Goal: Task Accomplishment & Management: Complete application form

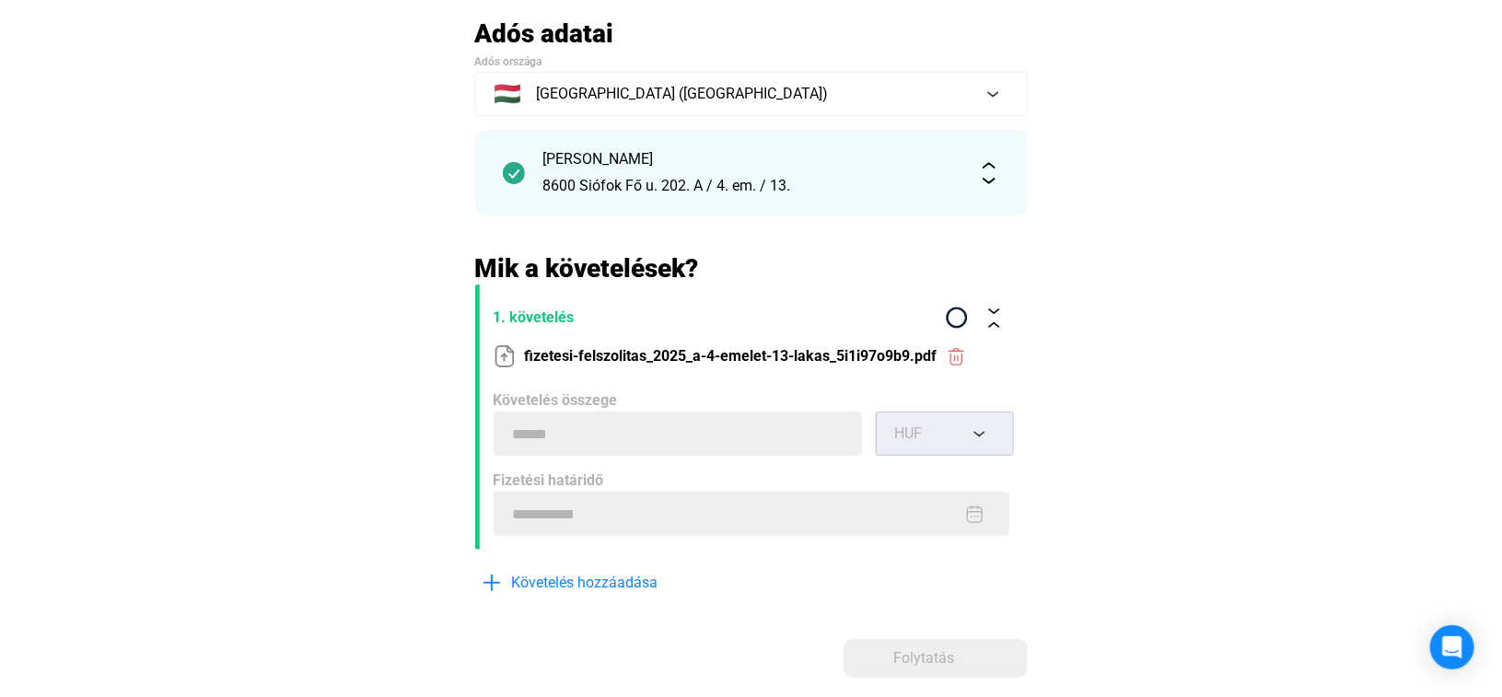
scroll to position [184, 0]
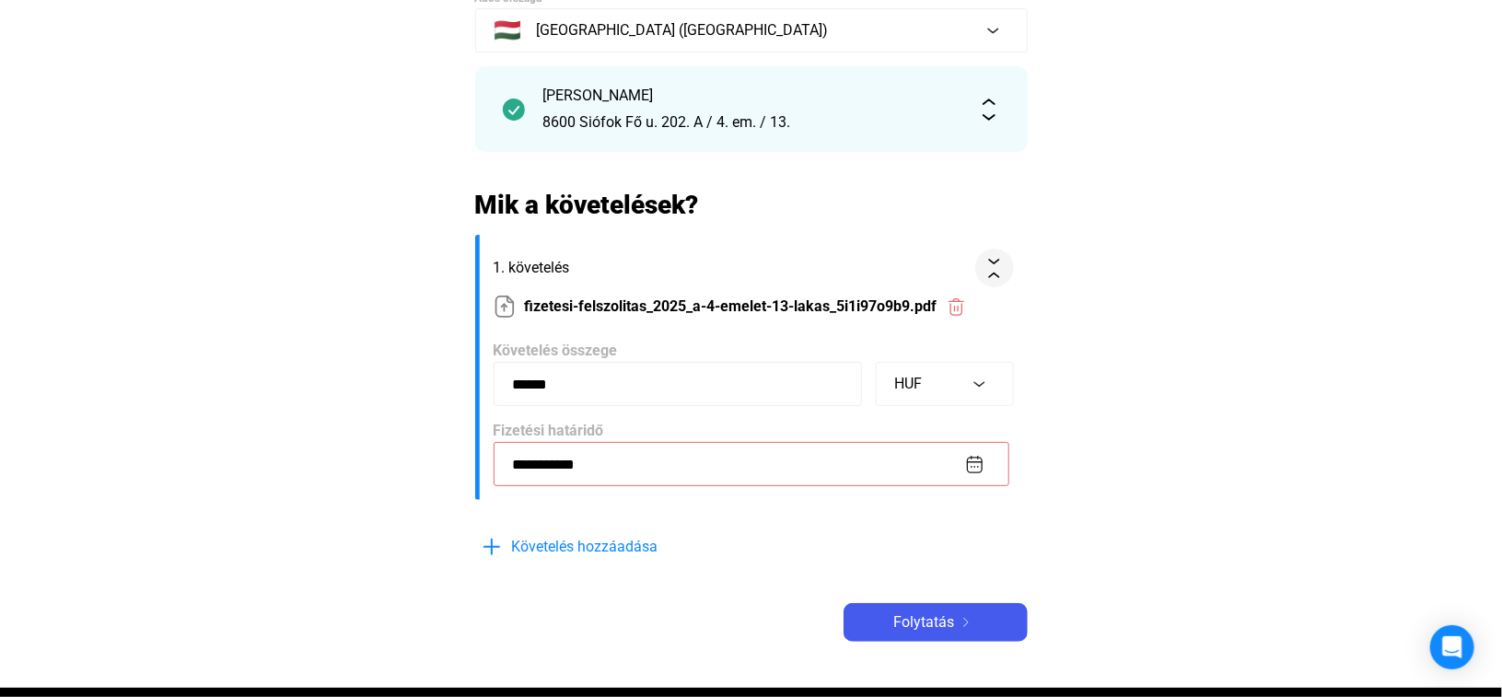
click at [973, 461] on img at bounding box center [974, 464] width 19 height 19
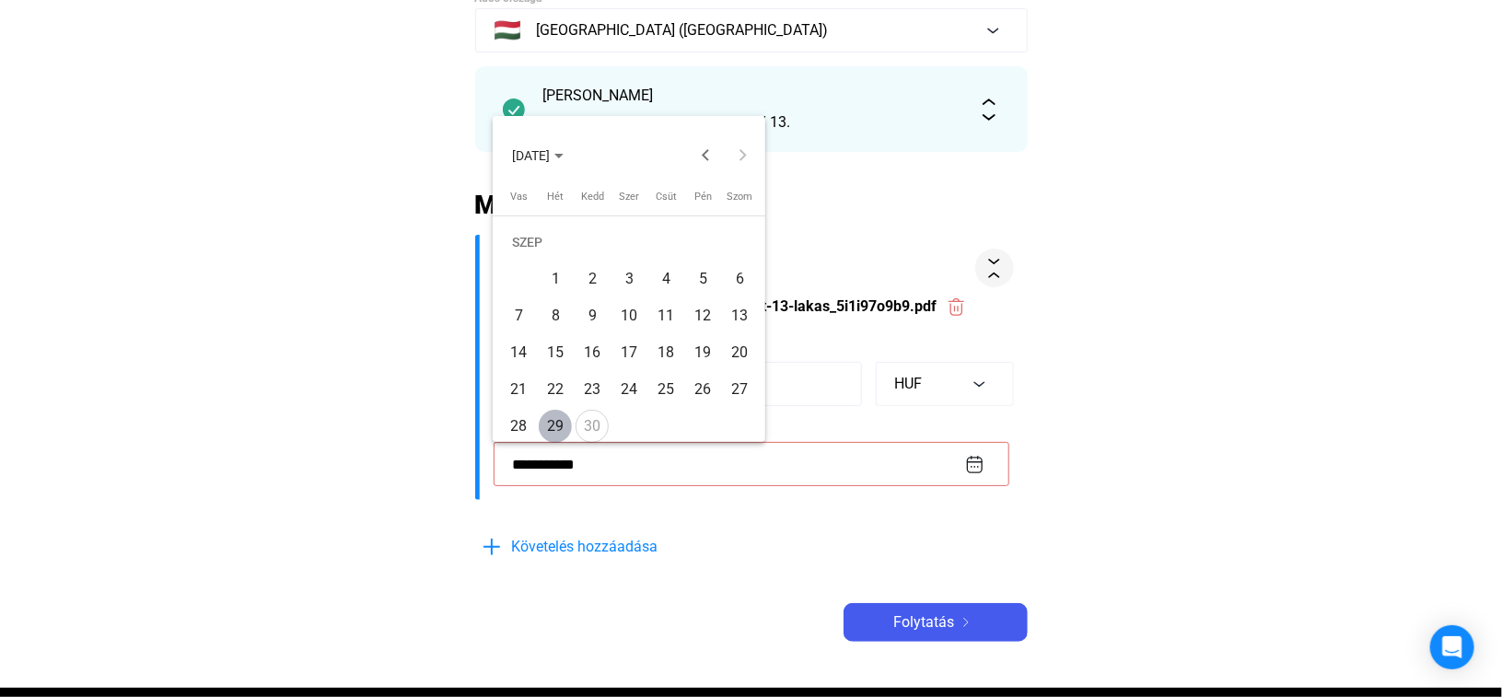
click at [558, 281] on div "1" at bounding box center [555, 279] width 33 height 33
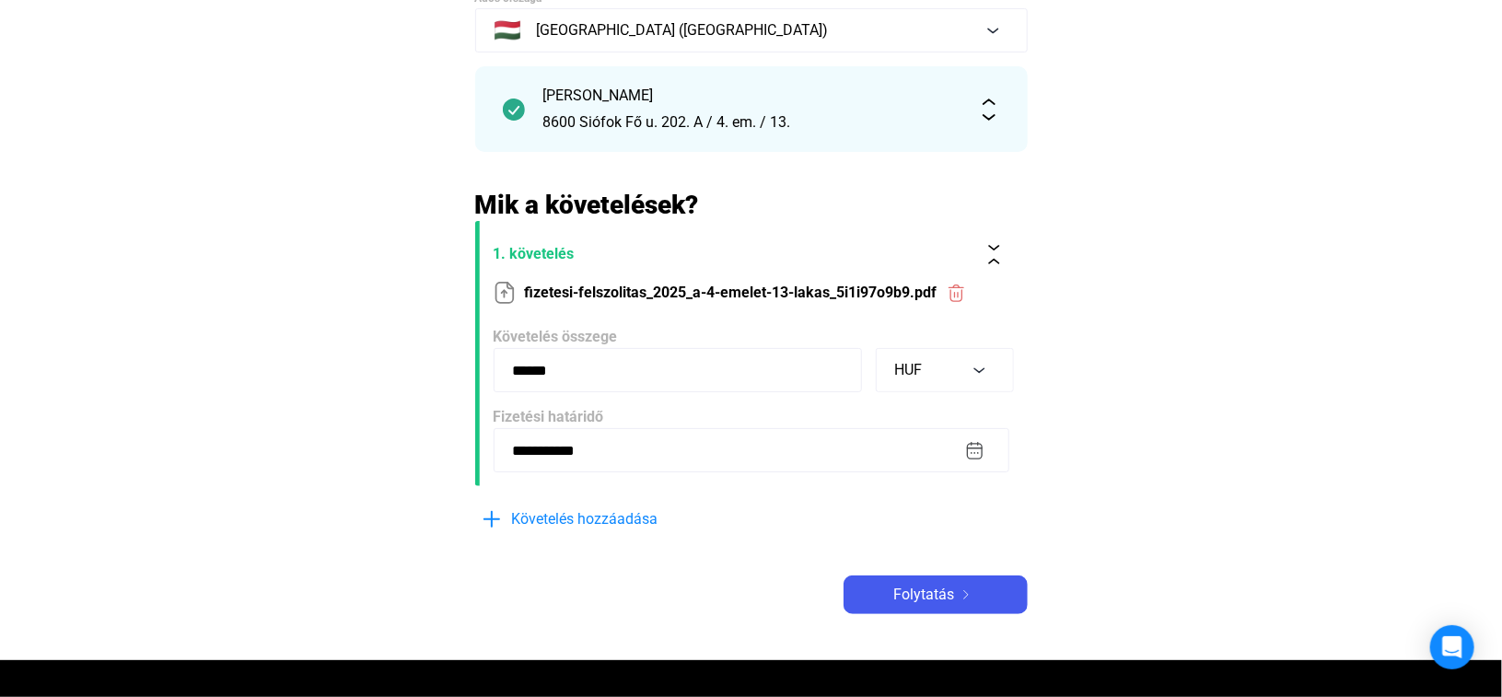
click at [975, 453] on img at bounding box center [974, 450] width 19 height 19
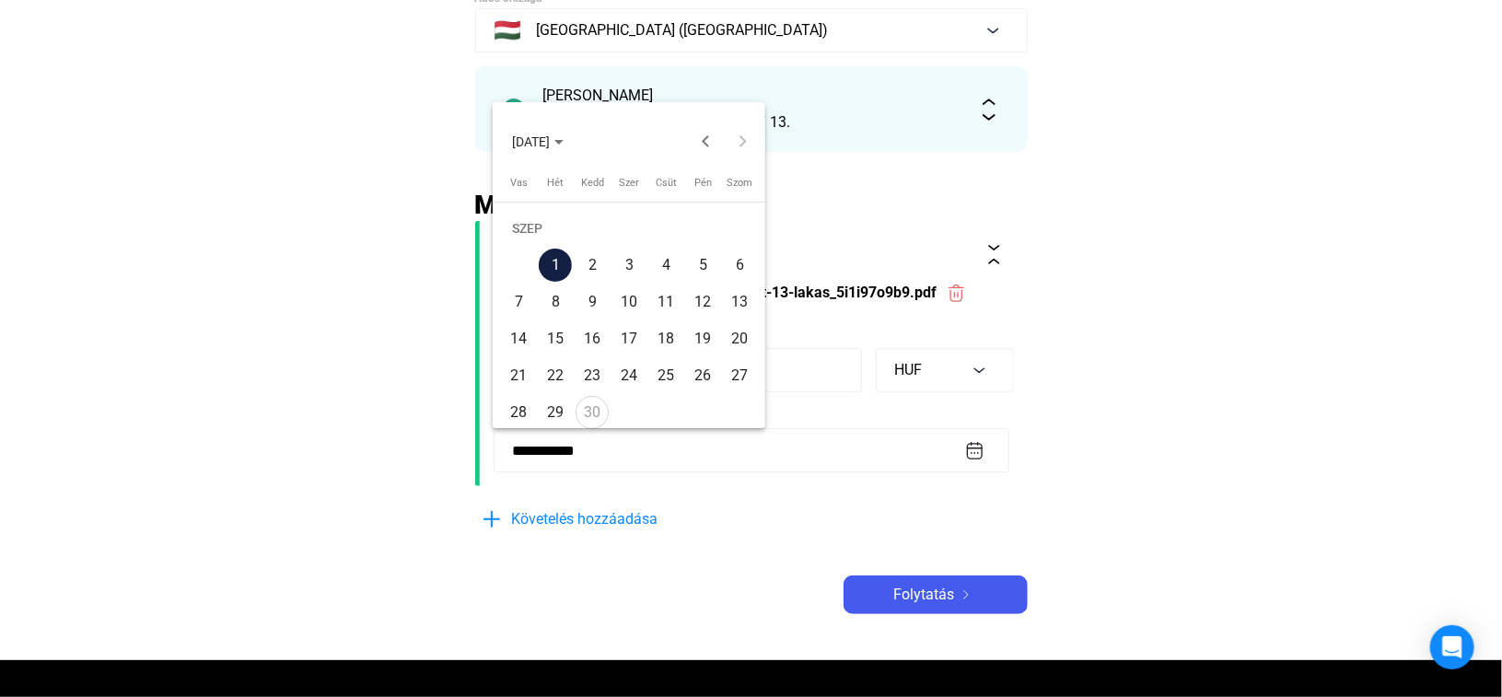
click at [674, 343] on div "18" at bounding box center [665, 338] width 33 height 33
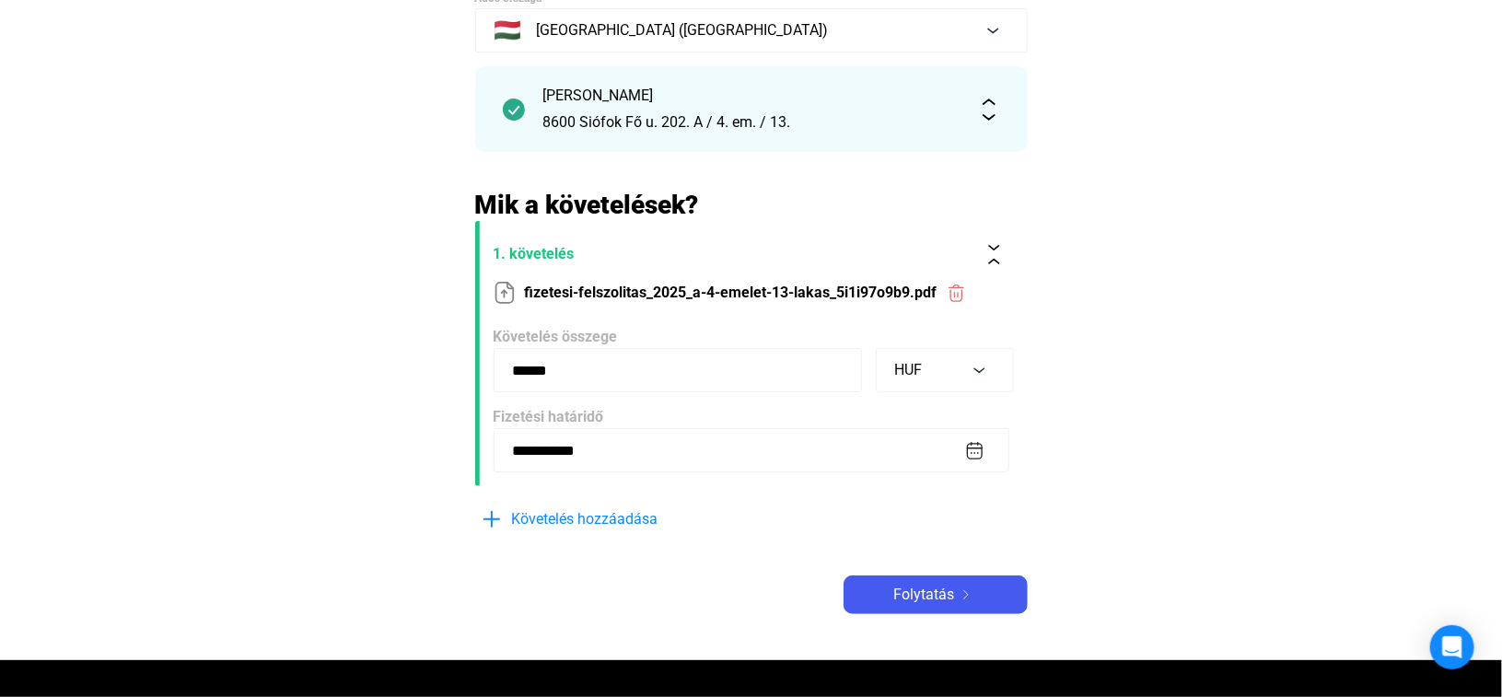
type input "**********"
click at [944, 604] on span "Folytatás" at bounding box center [924, 595] width 61 height 22
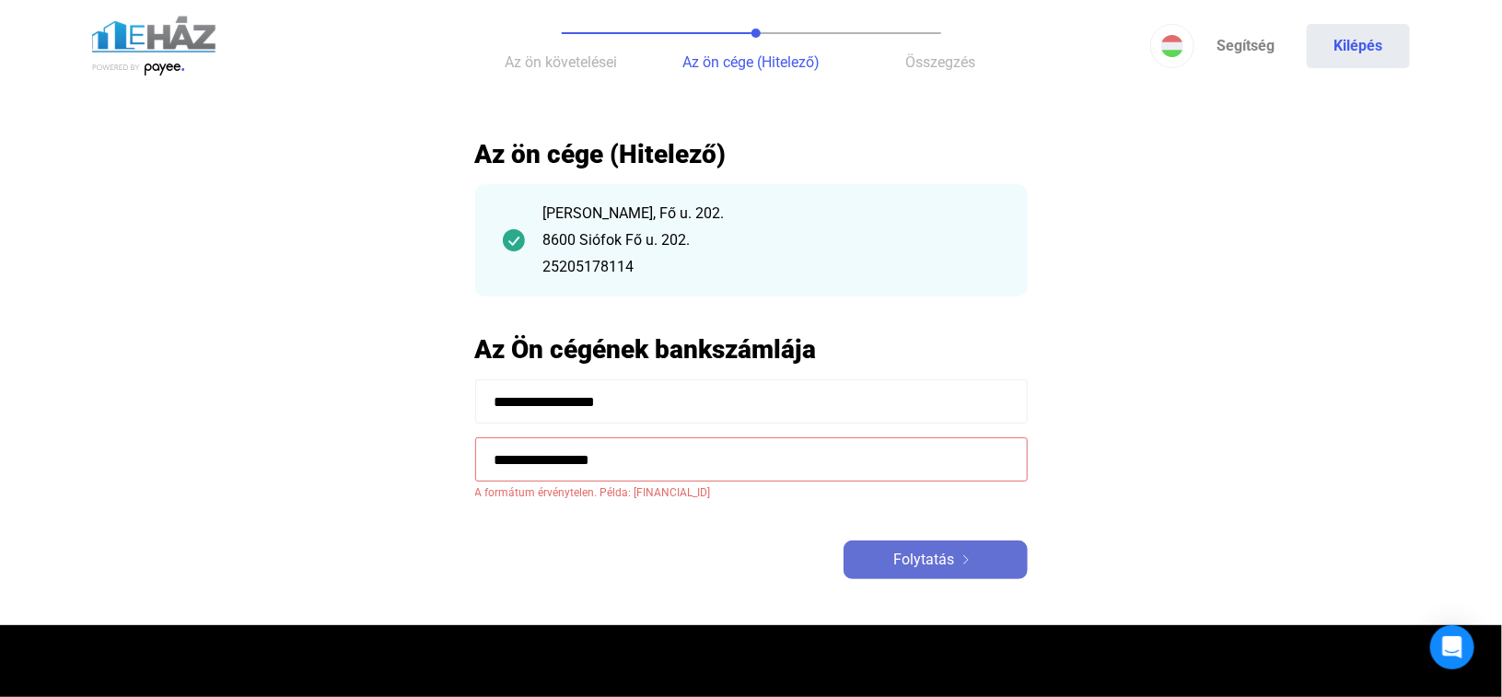
click at [907, 559] on span "Folytatás" at bounding box center [924, 560] width 61 height 22
click at [746, 474] on input "**********" at bounding box center [751, 460] width 553 height 44
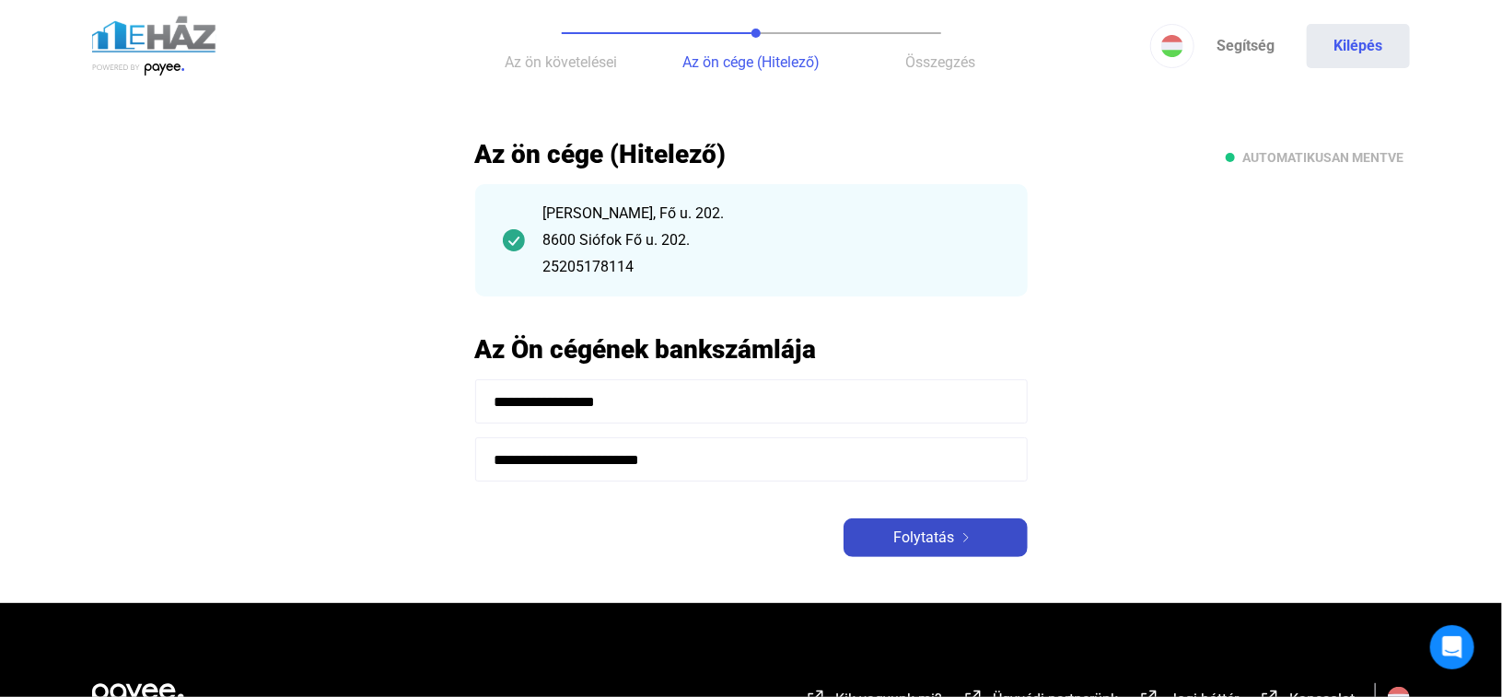
type input "**********"
click at [898, 531] on span "Folytatás" at bounding box center [924, 538] width 61 height 22
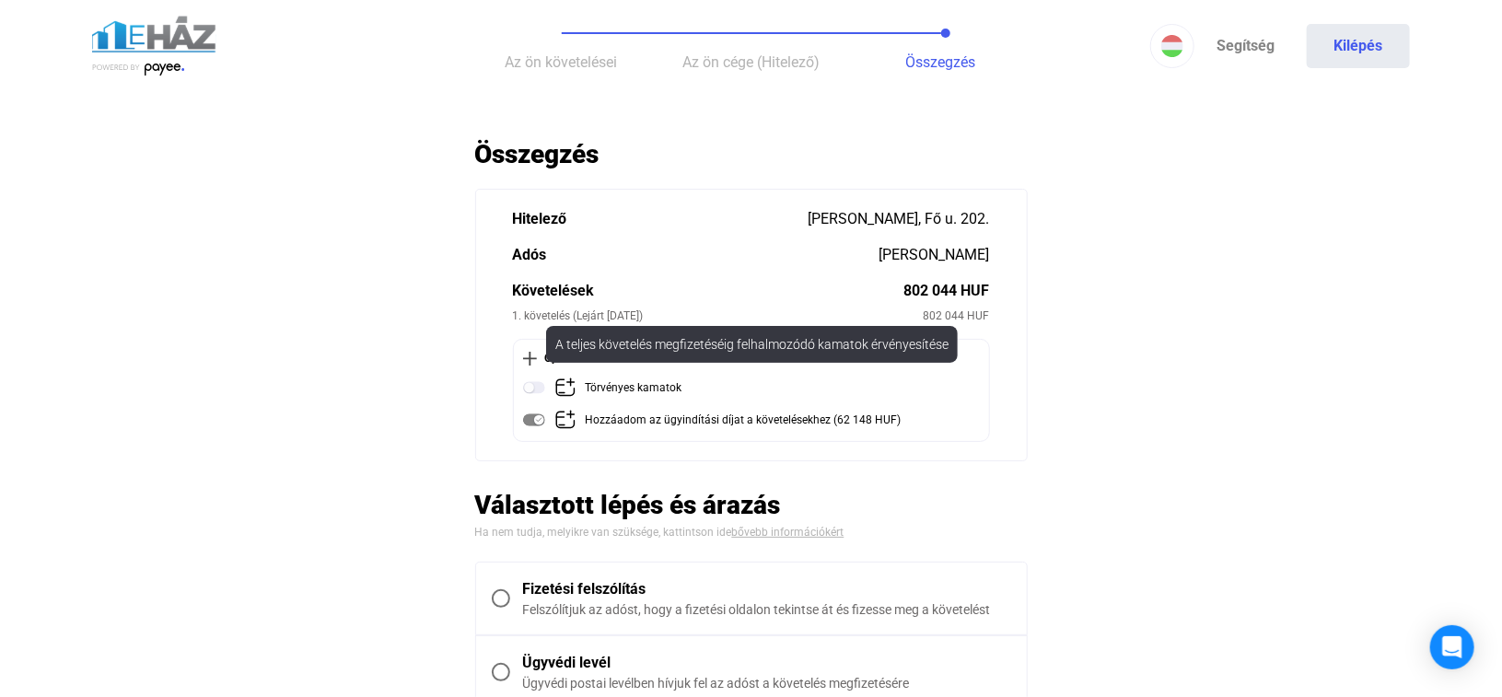
click at [538, 384] on img at bounding box center [534, 388] width 22 height 22
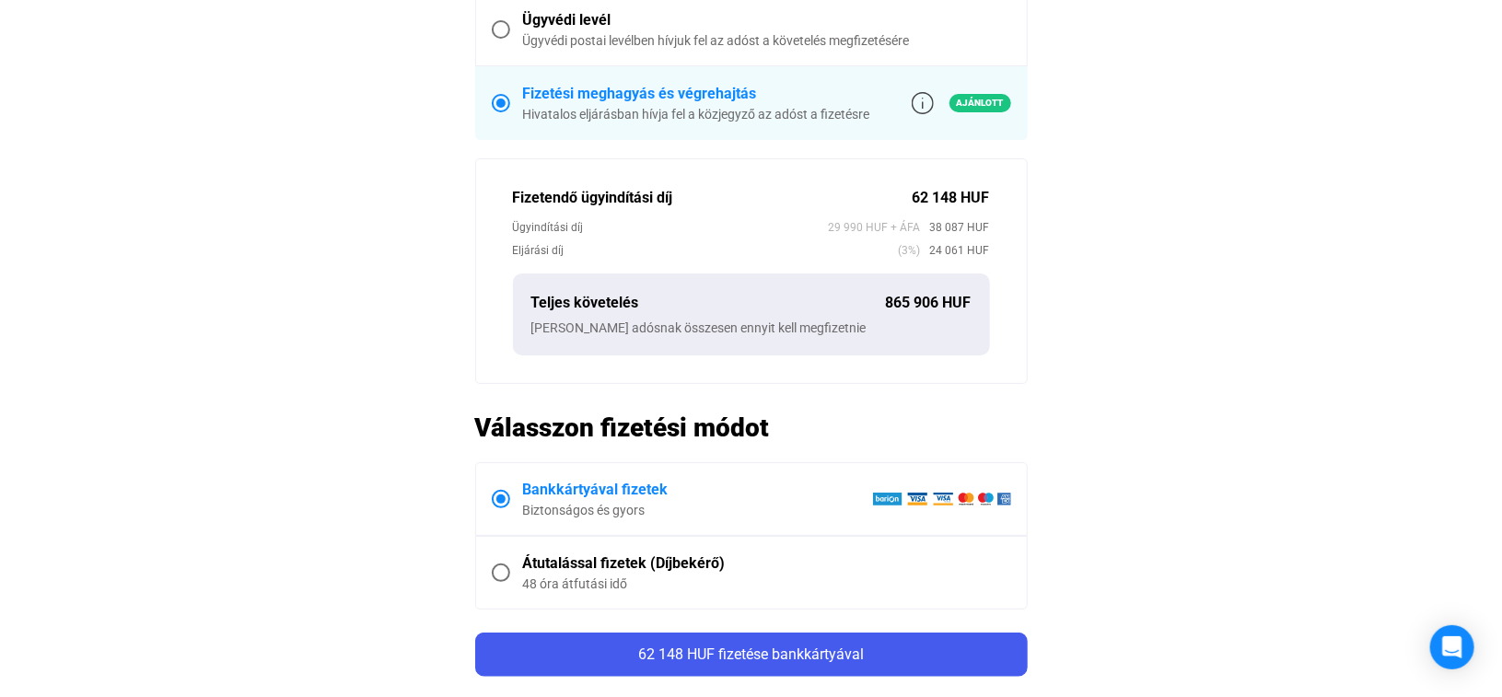
scroll to position [645, 0]
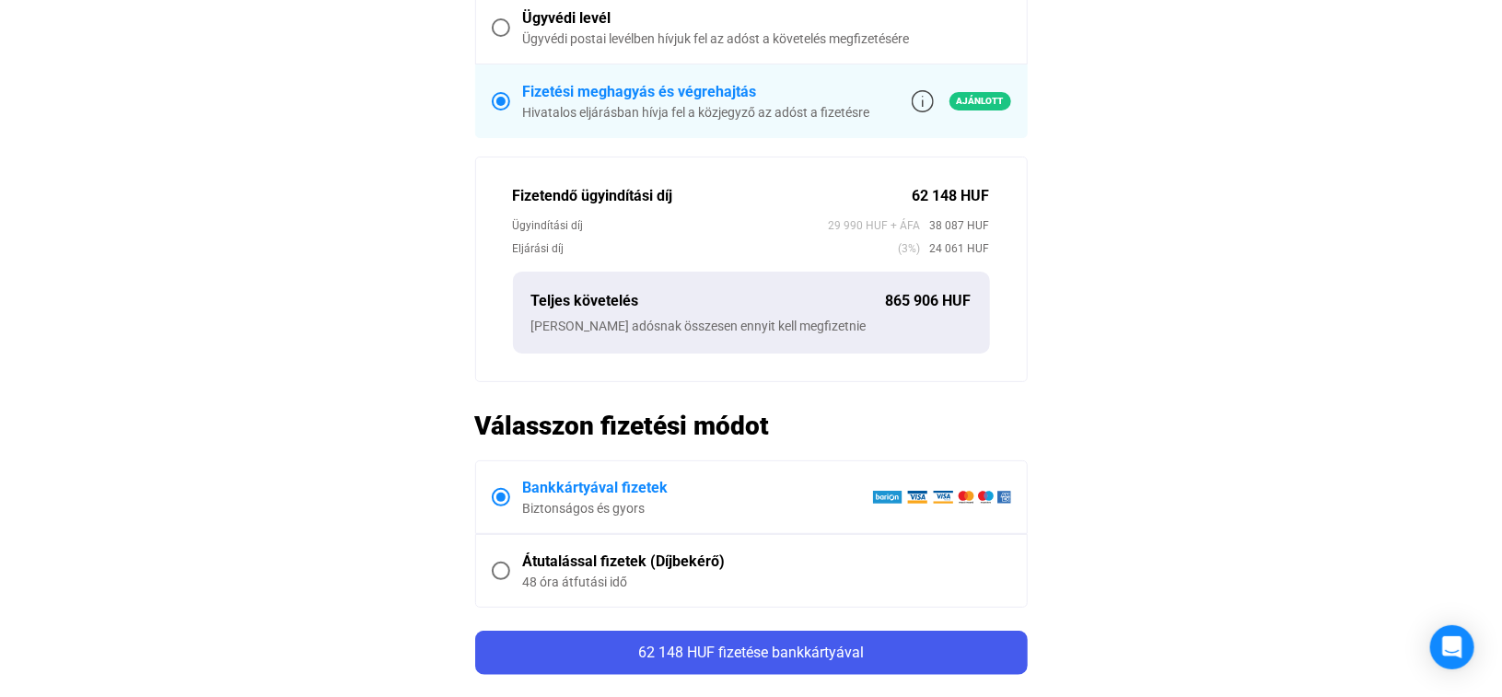
click at [497, 568] on span at bounding box center [501, 571] width 18 height 18
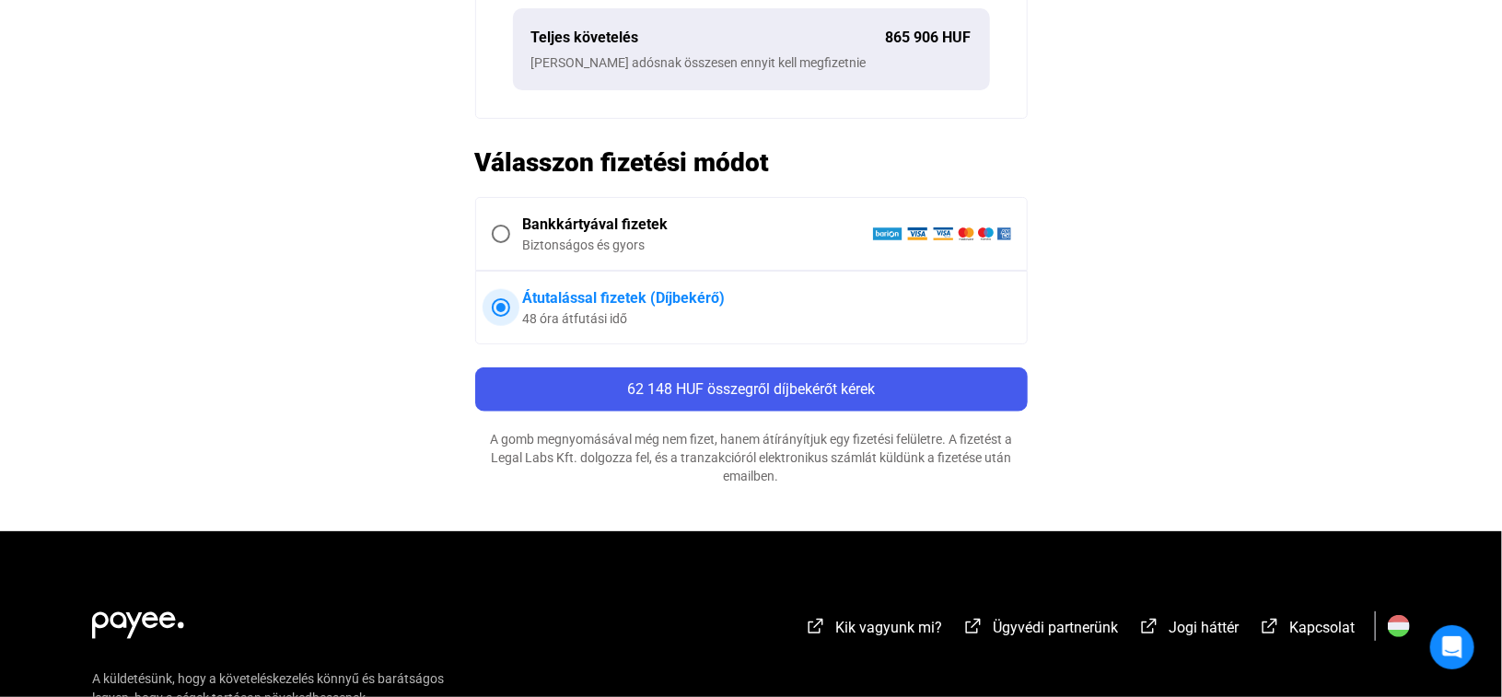
scroll to position [921, 0]
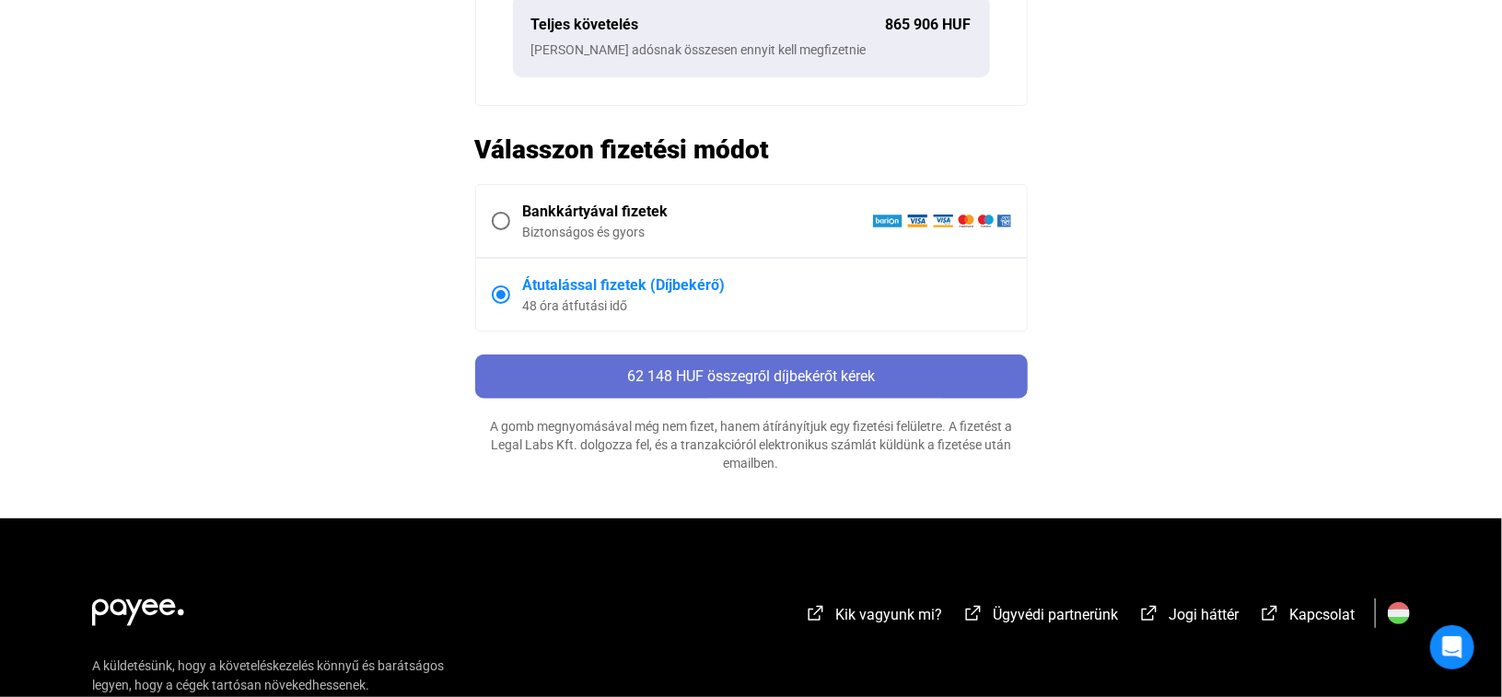
click at [834, 375] on span "62 148 HUF összegről díjbekérőt kérek" at bounding box center [751, 377] width 248 height 18
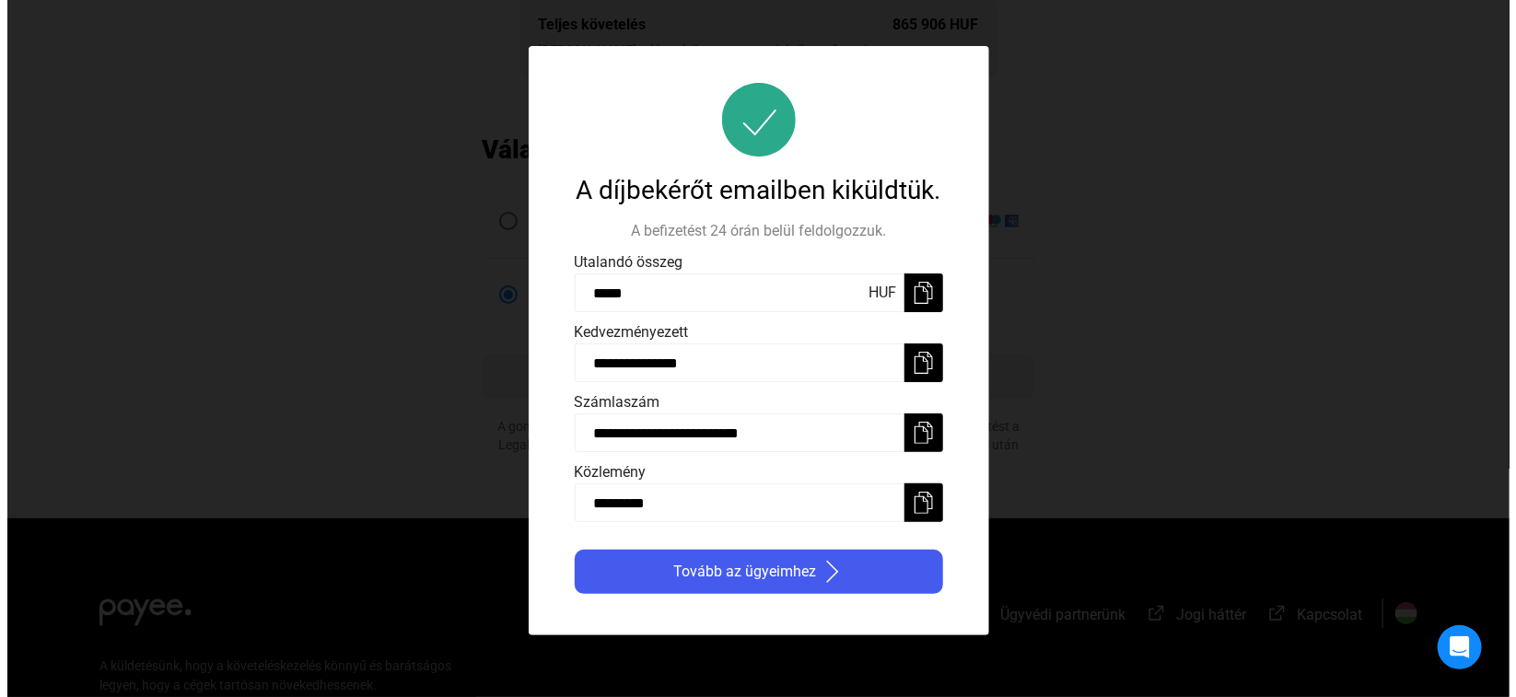
scroll to position [0, 0]
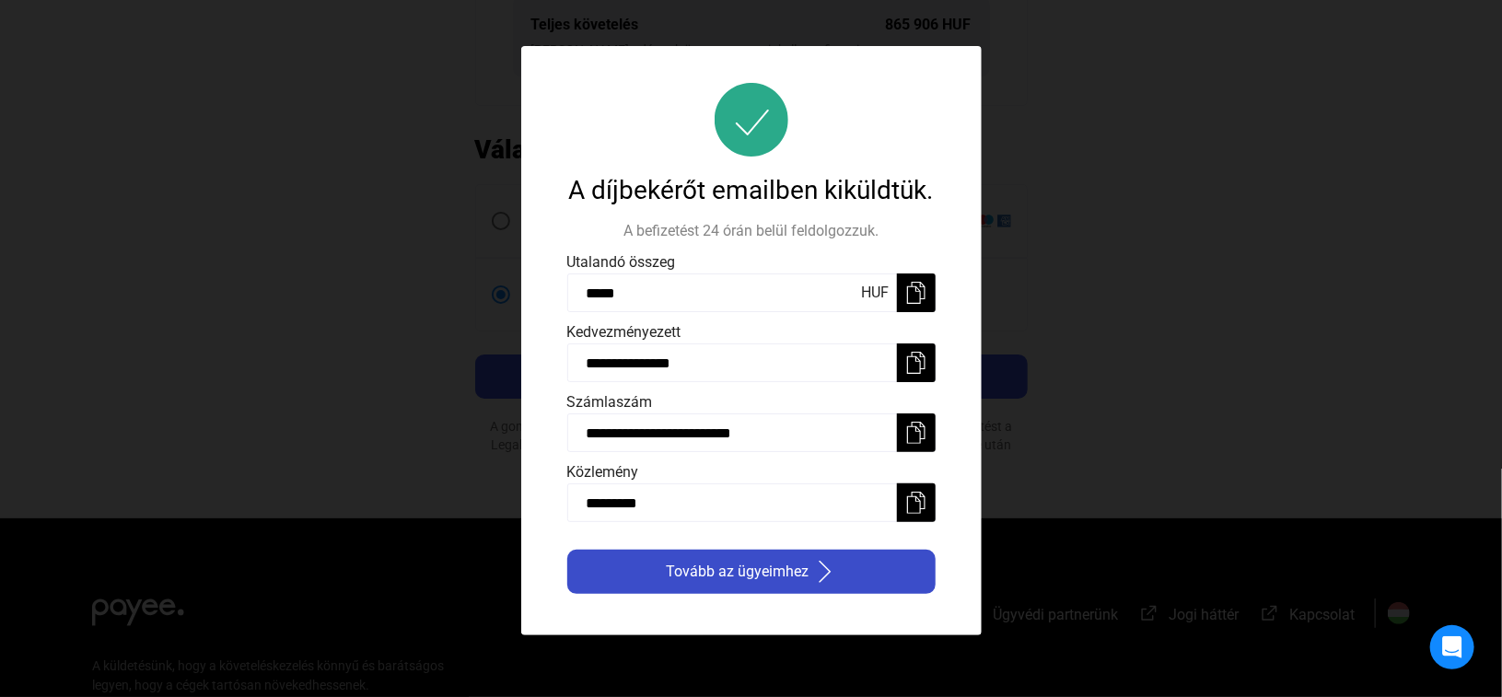
click at [781, 581] on span "Tovább az ügyeimhez" at bounding box center [738, 572] width 143 height 22
